Goal: Check status

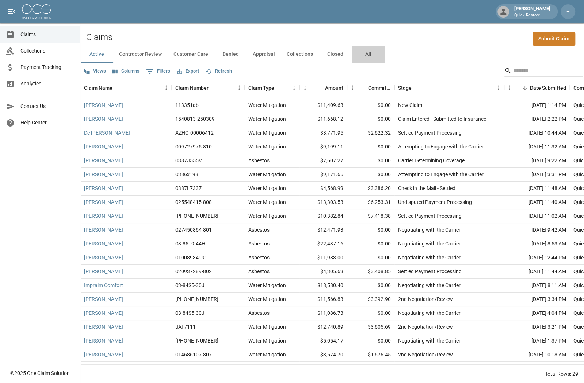
click at [371, 55] on button "All" at bounding box center [368, 55] width 33 height 18
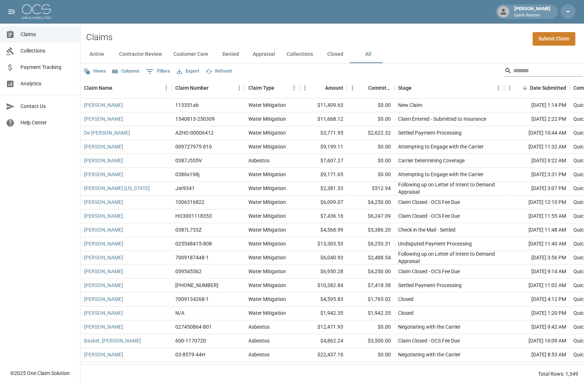
click at [507, 65] on div "Active Contractor Review Customer Care Denied Appraisal Collections Closed All …" at bounding box center [332, 215] width 504 height 338
drag, startPoint x: 507, startPoint y: 65, endPoint x: 515, endPoint y: 73, distance: 11.4
click at [516, 74] on input "Search" at bounding box center [542, 71] width 58 height 12
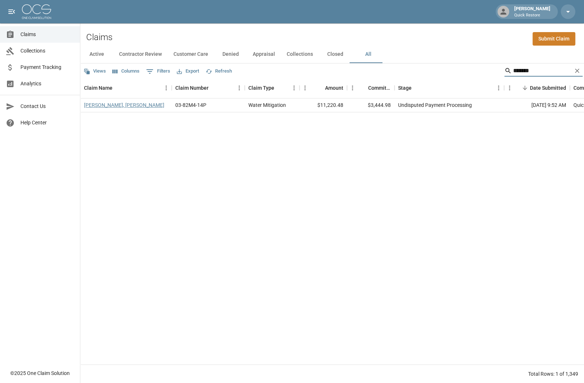
type input "*******"
click at [114, 103] on link "[PERSON_NAME], [PERSON_NAME]" at bounding box center [124, 105] width 80 height 7
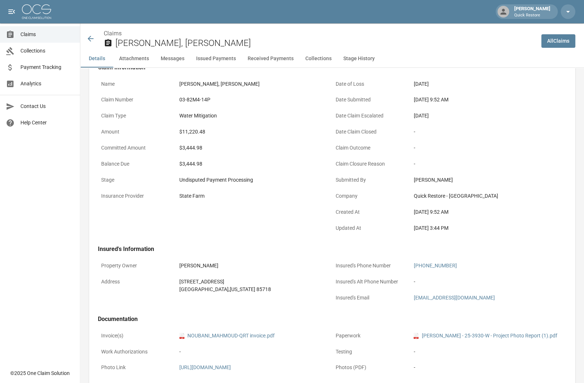
scroll to position [73, 0]
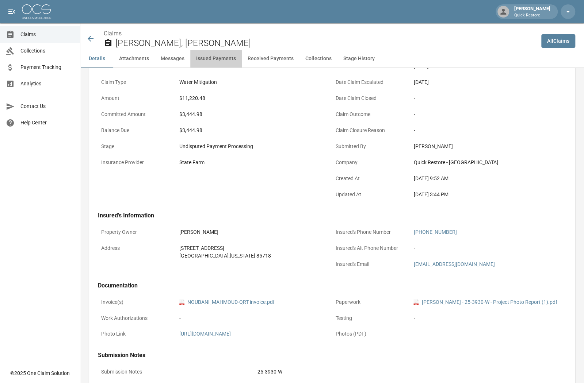
click at [221, 59] on button "Issued Payments" at bounding box center [215, 59] width 51 height 18
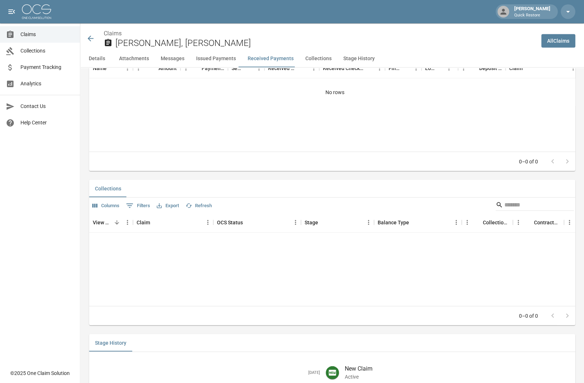
scroll to position [941, 0]
